Goal: Task Accomplishment & Management: Manage account settings

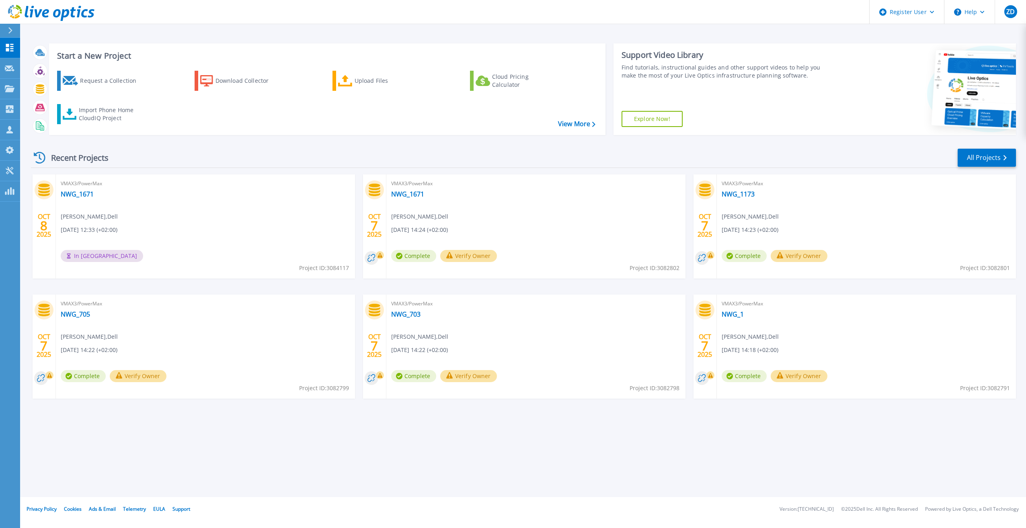
click at [212, 250] on div "VMAX3/PowerMax NWG_1671 Zeljko Dzakic , Dell 10/08/2025, 12:33 (+02:00) In Queu…" at bounding box center [205, 226] width 299 height 104
click at [205, 254] on div "VMAX3/PowerMax NWG_1671 Zeljko Dzakic , Dell 10/08/2025, 12:33 (+02:00) In Queu…" at bounding box center [205, 226] width 299 height 104
click at [10, 31] on icon at bounding box center [10, 30] width 4 height 6
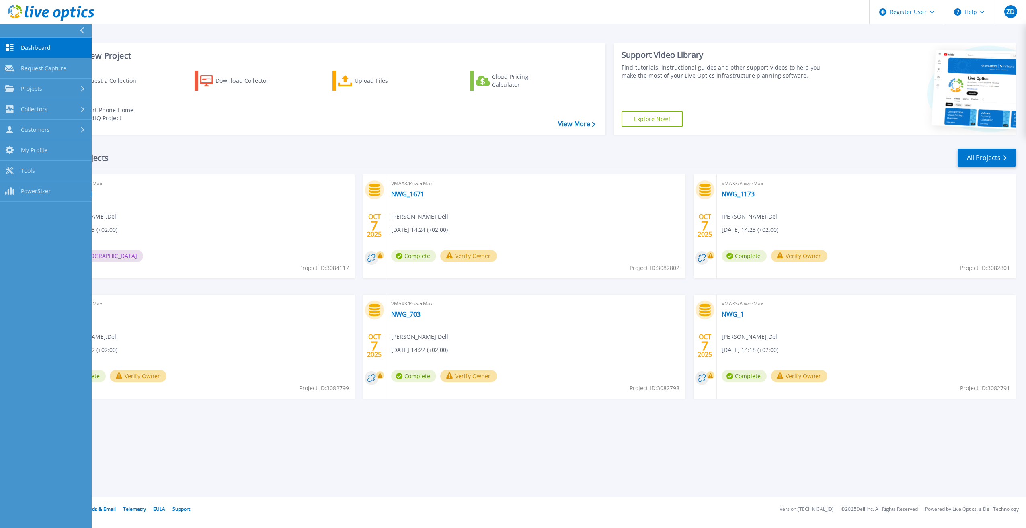
click at [17, 47] on link "Dashboard Dashboard" at bounding box center [46, 48] width 92 height 20
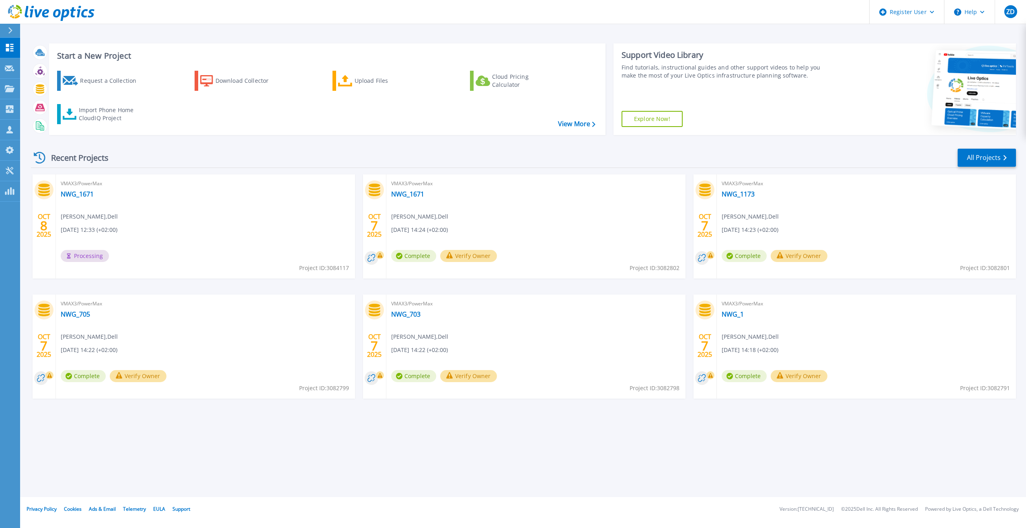
click at [186, 245] on div "VMAX3/PowerMax NWG_1671 Zeljko Dzakic , Dell 10/08/2025, 12:33 (+02:00) Process…" at bounding box center [205, 226] width 299 height 104
click at [11, 30] on icon at bounding box center [10, 30] width 4 height 6
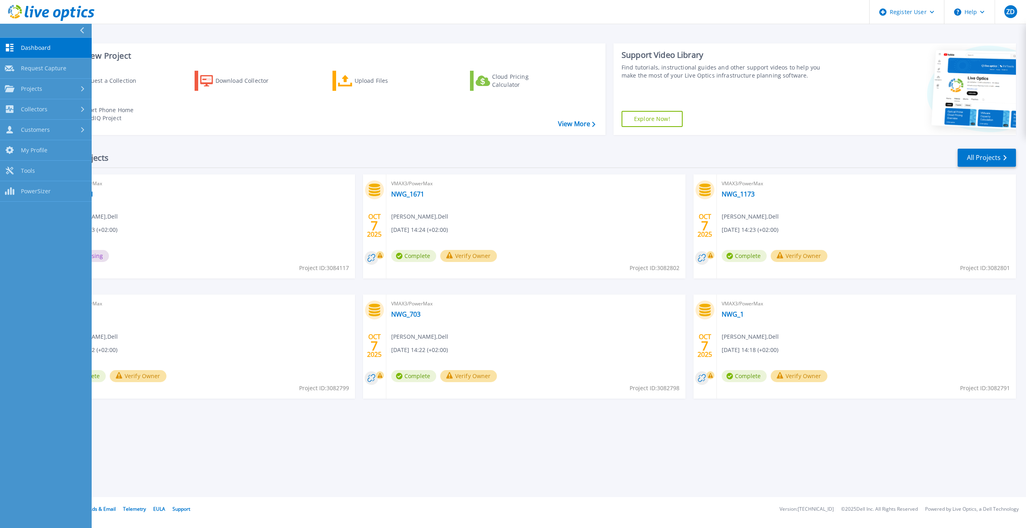
click at [31, 45] on span "Dashboard" at bounding box center [36, 47] width 30 height 7
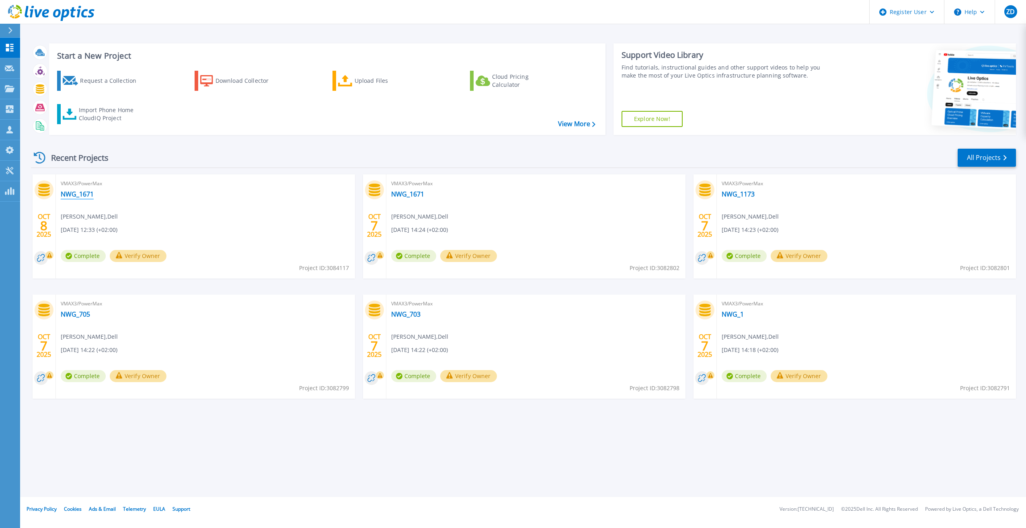
click at [86, 194] on link "NWG_1671" at bounding box center [77, 194] width 33 height 8
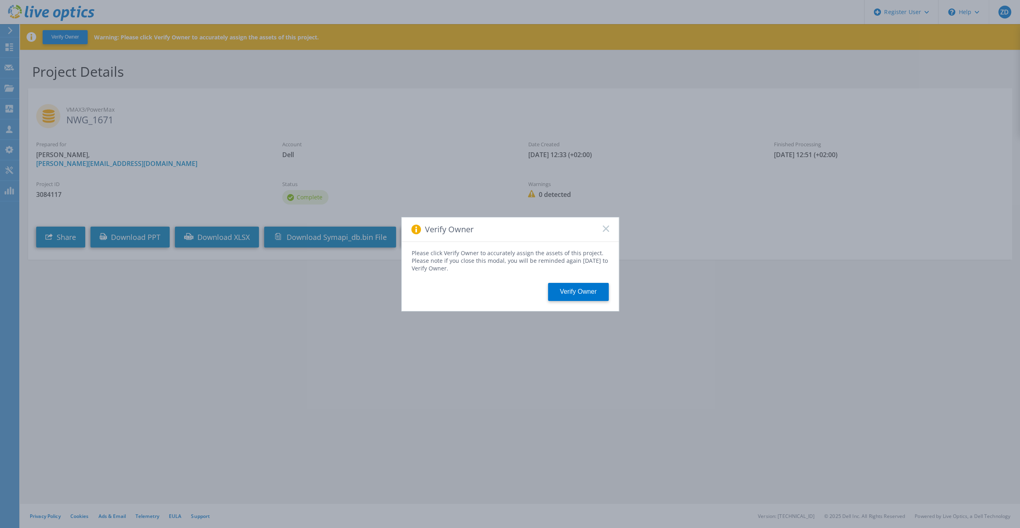
click at [606, 227] on icon at bounding box center [605, 228] width 6 height 6
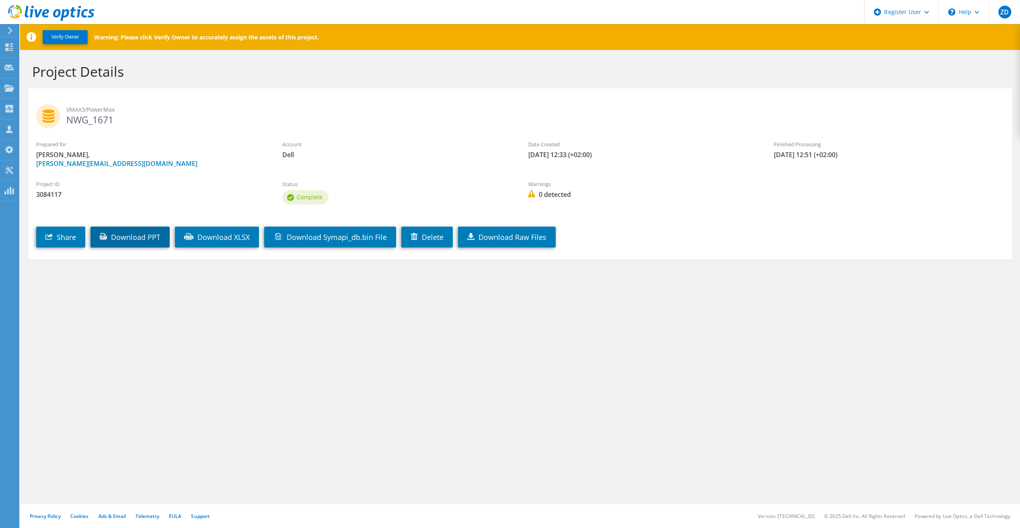
click at [153, 240] on link "Download PPT" at bounding box center [129, 237] width 79 height 21
click at [243, 238] on link "Download XLSX" at bounding box center [217, 237] width 84 height 21
click at [430, 227] on link "Delete" at bounding box center [426, 237] width 51 height 21
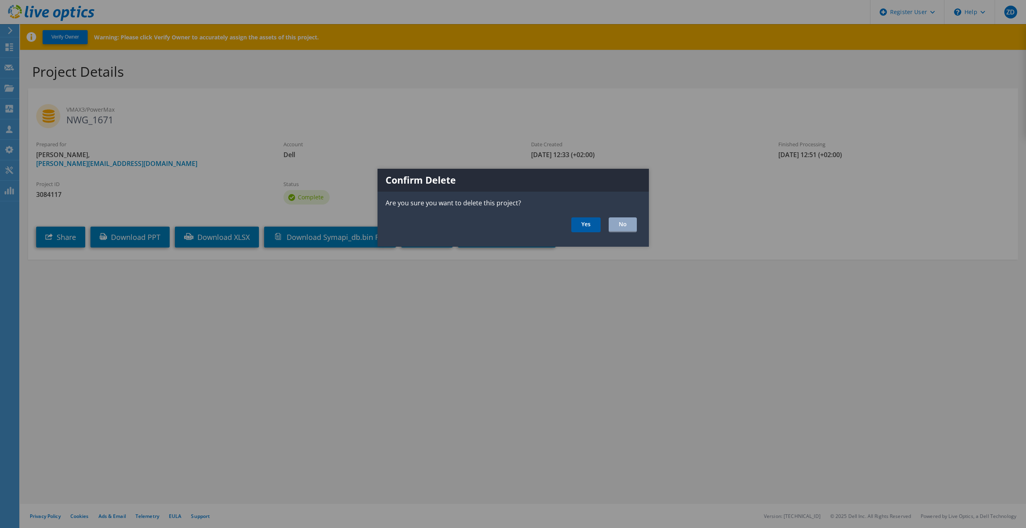
click at [584, 223] on link "Yes" at bounding box center [585, 224] width 29 height 15
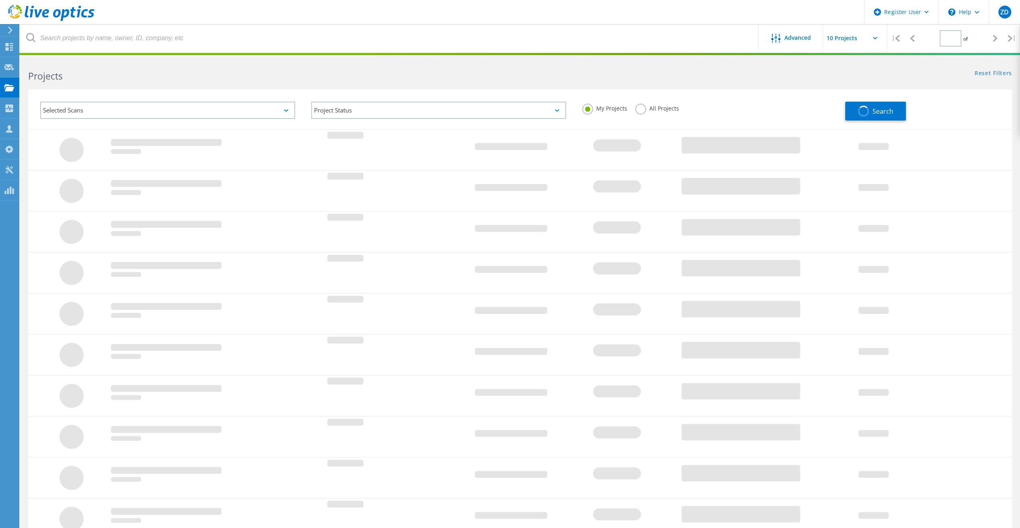
type input "1"
